Goal: Navigation & Orientation: Find specific page/section

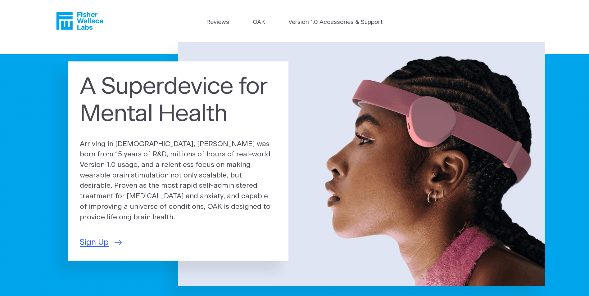
click at [79, 21] on icon "Fisher Wallace" at bounding box center [82, 21] width 43 height 18
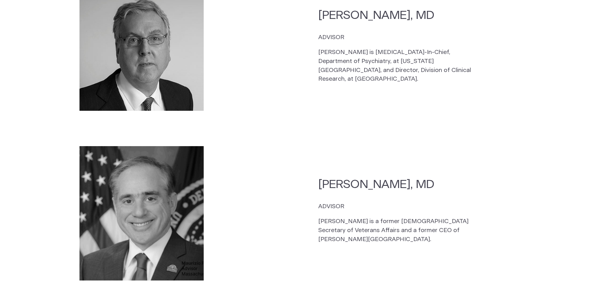
scroll to position [2115, 0]
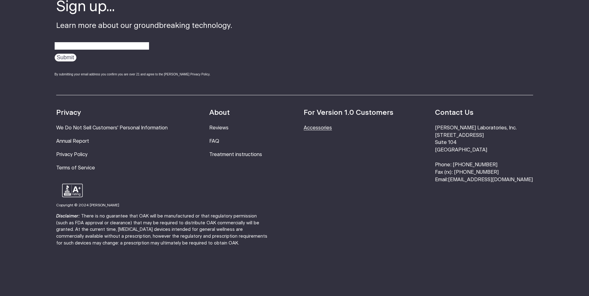
click at [332, 125] on link "Accessories" at bounding box center [317, 127] width 28 height 5
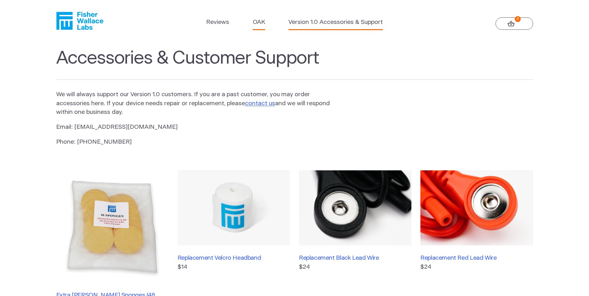
click at [258, 23] on link "OAK" at bounding box center [259, 22] width 12 height 9
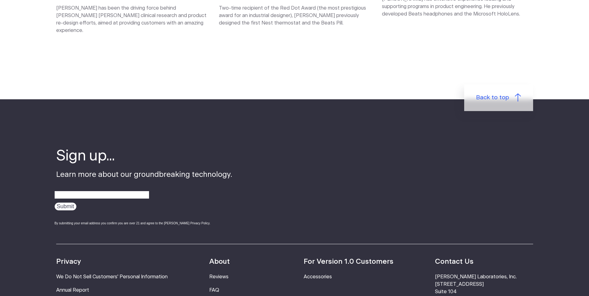
scroll to position [1117, 0]
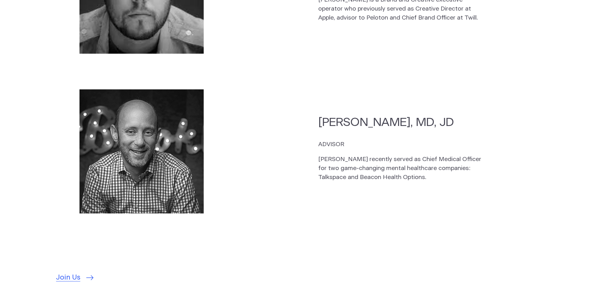
scroll to position [1831, 0]
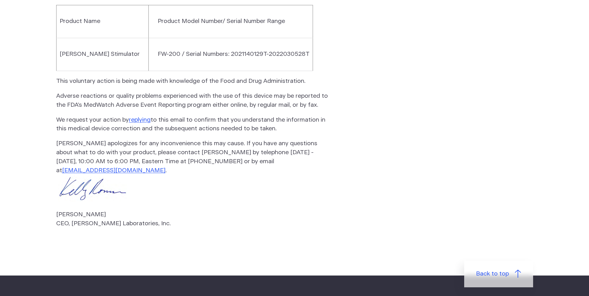
scroll to position [1055, 0]
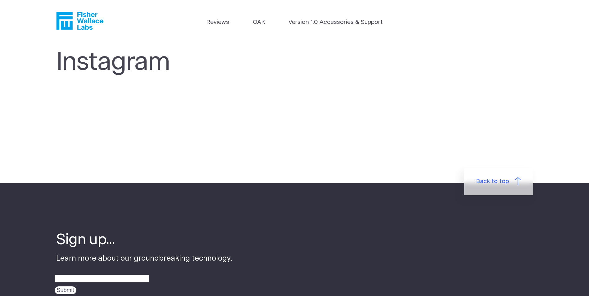
click at [79, 26] on icon "Fisher Wallace" at bounding box center [79, 21] width 47 height 18
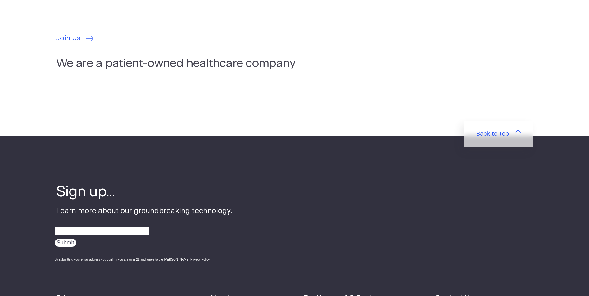
scroll to position [1831, 0]
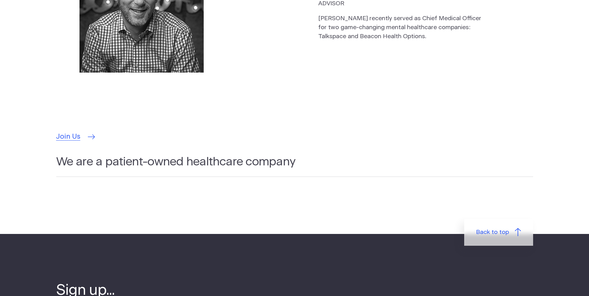
click at [73, 132] on span "Join Us" at bounding box center [68, 137] width 24 height 11
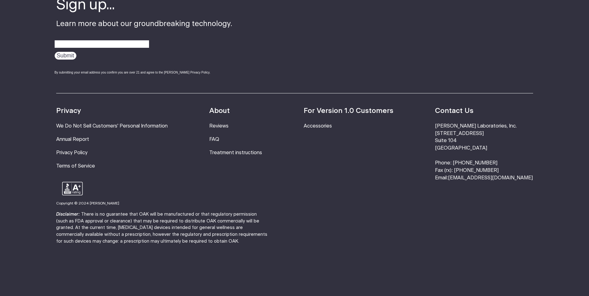
scroll to position [393, 0]
click at [78, 137] on link "Annual Report" at bounding box center [72, 139] width 33 height 5
